Goal: Task Accomplishment & Management: Use online tool/utility

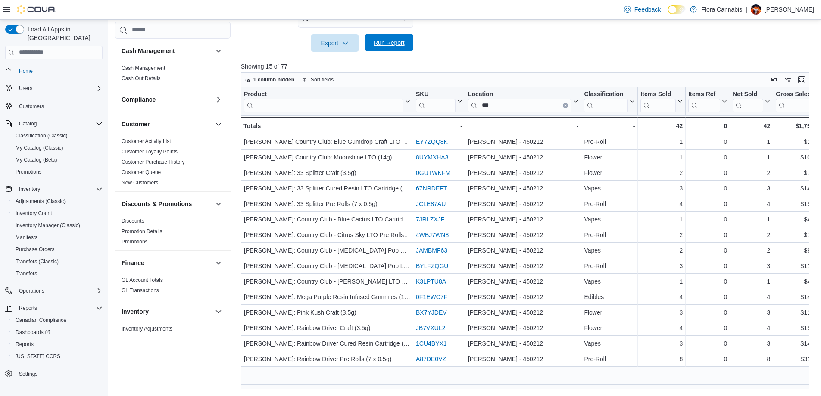
scroll to position [520, 0]
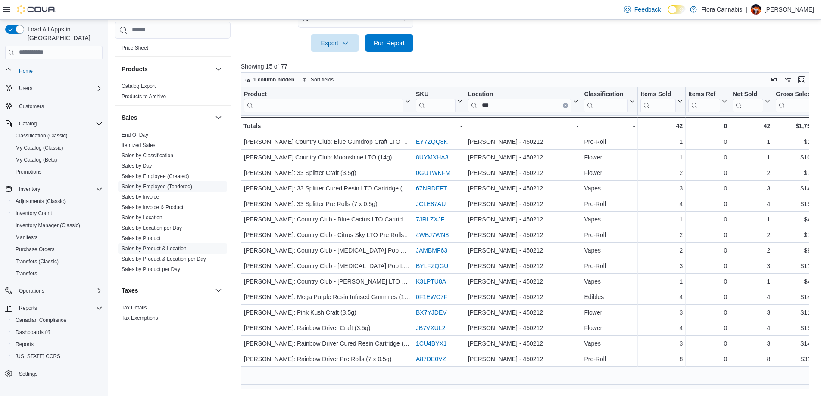
click at [172, 187] on link "Sales by Employee (Tendered)" at bounding box center [157, 187] width 71 height 6
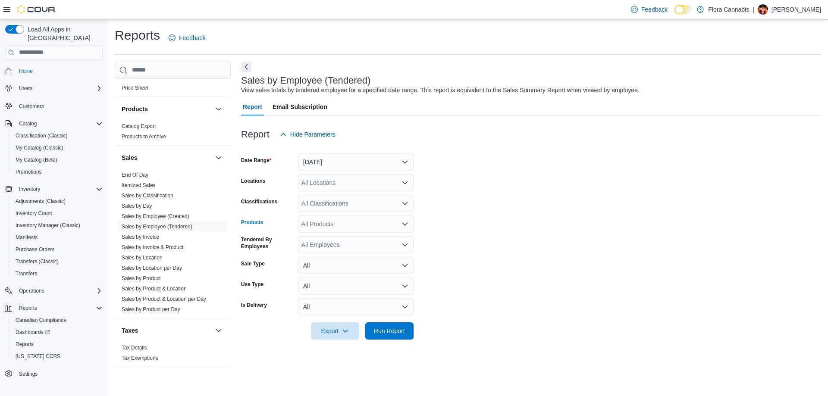
click at [351, 224] on div "All Products" at bounding box center [356, 224] width 116 height 17
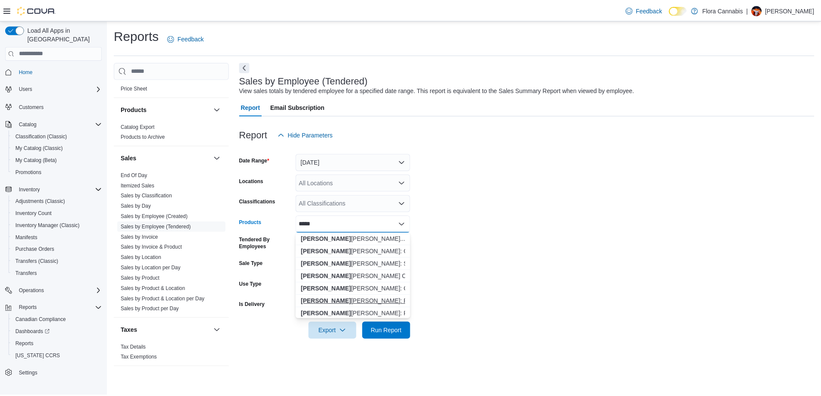
scroll to position [86, 0]
type input "*****"
click at [655, 200] on form "Date Range [DATE] Locations All Locations Classifications All Classifications P…" at bounding box center [531, 241] width 580 height 197
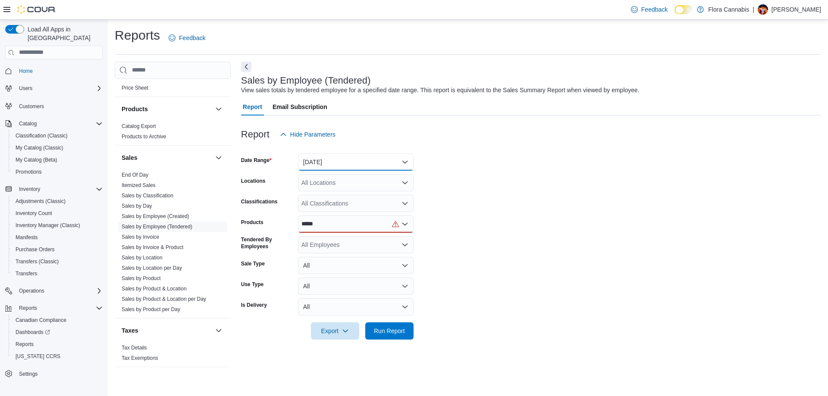
click at [327, 154] on button "[DATE]" at bounding box center [356, 162] width 116 height 17
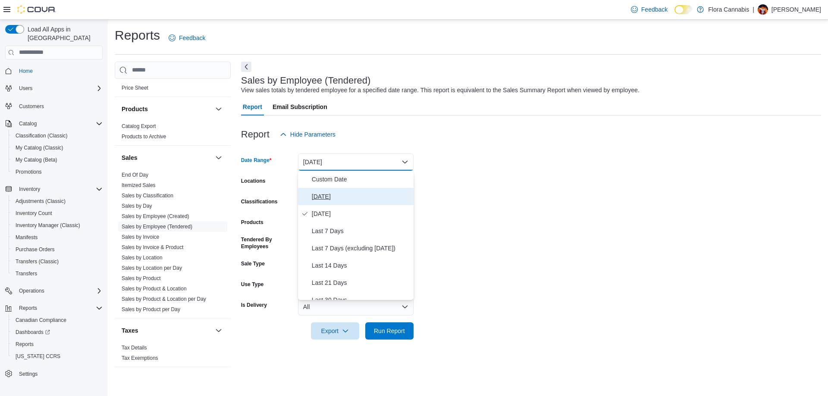
click at [327, 197] on span "[DATE]" at bounding box center [361, 196] width 98 height 10
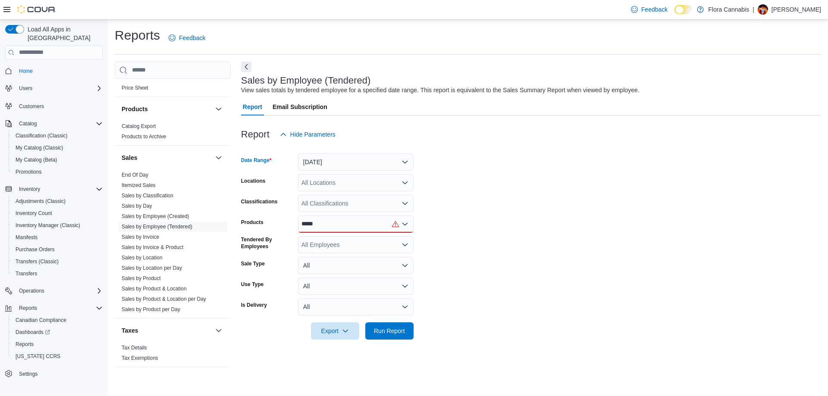
click at [325, 183] on div "All Locations" at bounding box center [356, 182] width 116 height 17
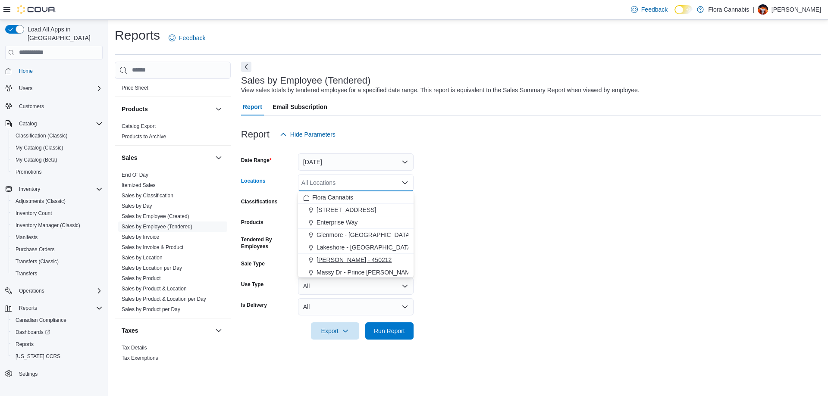
click at [331, 261] on span "[PERSON_NAME] - 450212" at bounding box center [354, 260] width 75 height 9
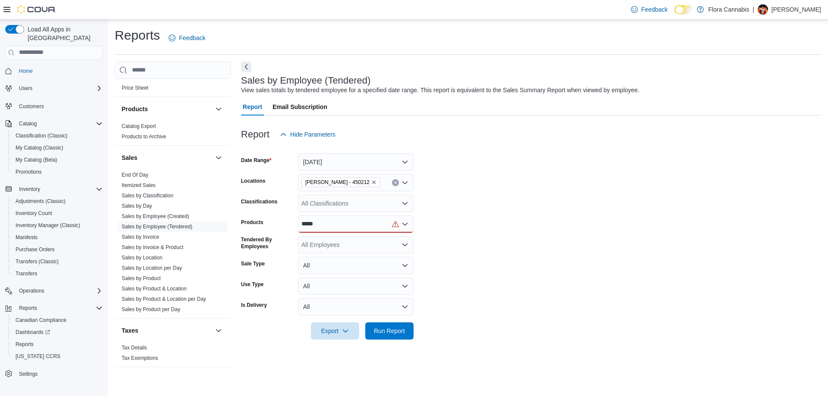
click at [488, 199] on form "Date Range [DATE] Locations [GEOGRAPHIC_DATA] - [GEOGRAPHIC_DATA] - 450212 Clas…" at bounding box center [531, 241] width 580 height 197
click at [331, 226] on div "*****" at bounding box center [356, 224] width 116 height 17
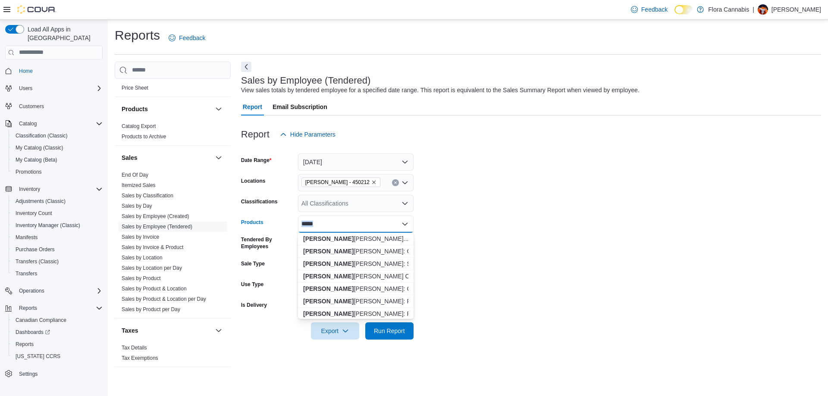
click at [331, 226] on div "*****" at bounding box center [356, 224] width 116 height 17
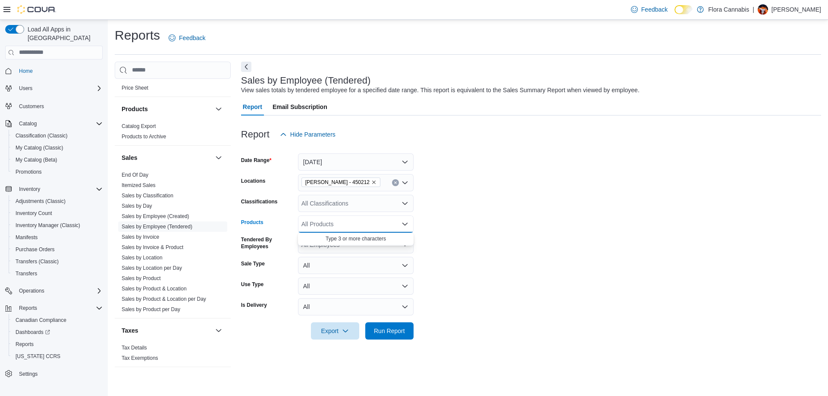
click at [579, 195] on form "Date Range [DATE] Locations [GEOGRAPHIC_DATA] - [GEOGRAPHIC_DATA] - 450212 Clas…" at bounding box center [531, 241] width 580 height 197
click at [384, 334] on span "Run Report" at bounding box center [389, 330] width 31 height 9
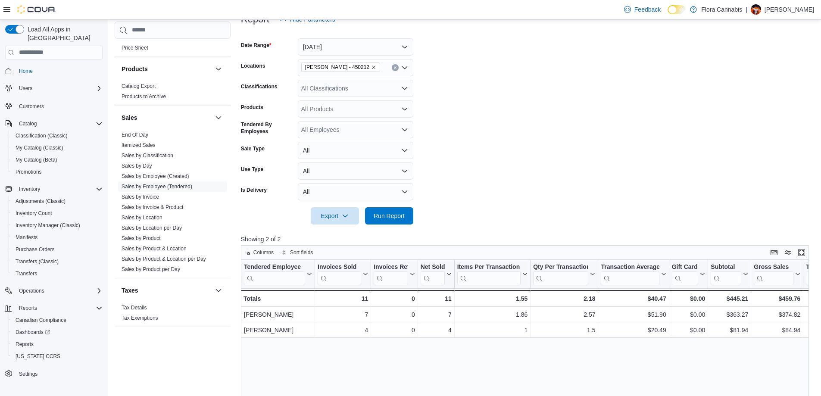
scroll to position [116, 0]
click at [388, 218] on span "Run Report" at bounding box center [389, 215] width 31 height 9
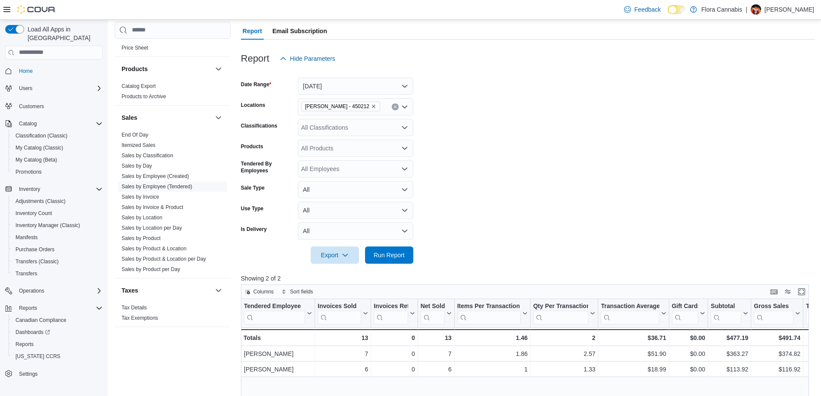
scroll to position [86, 0]
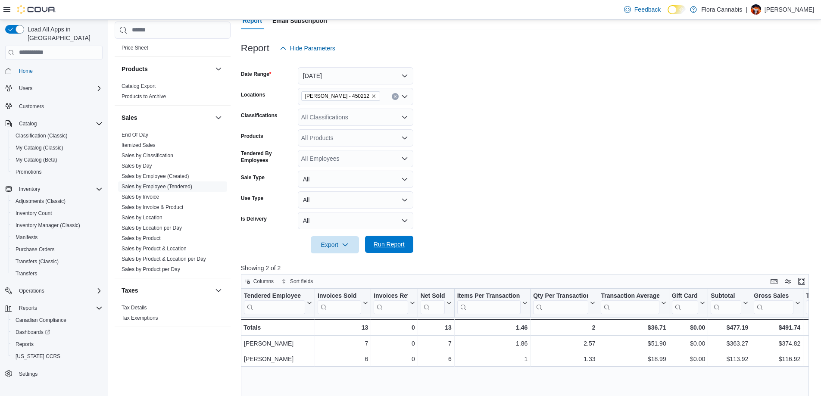
click at [392, 249] on span "Run Report" at bounding box center [389, 244] width 31 height 9
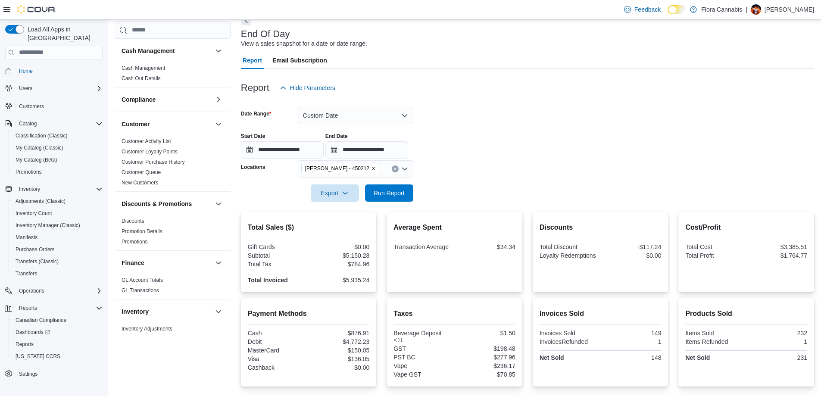
scroll to position [345, 0]
